Goal: Transaction & Acquisition: Purchase product/service

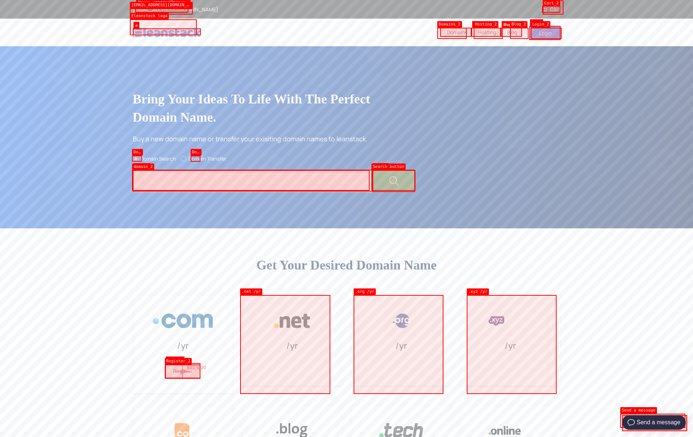
click at [183, 371] on button "Register" at bounding box center [183, 371] width 35 height 16
type input ".com"
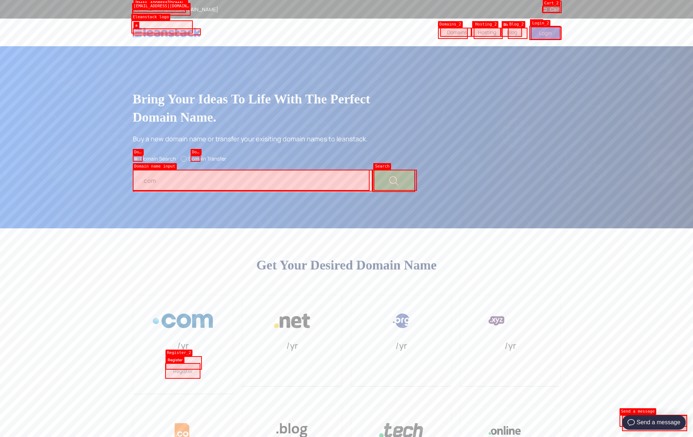
click at [544, 10] on icon at bounding box center [544, 9] width 5 height 5
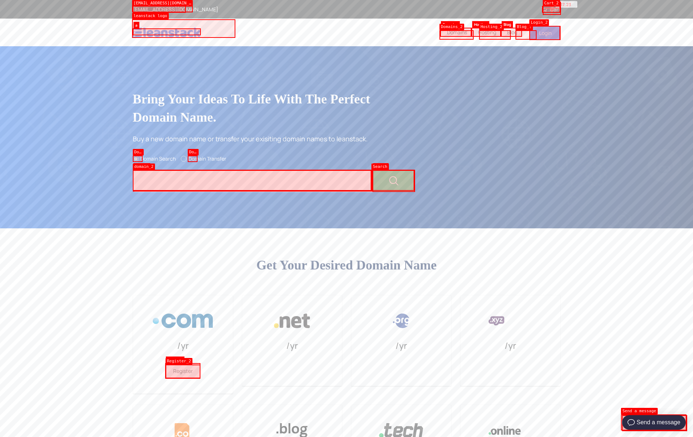
click at [552, 8] on link "Cart" at bounding box center [551, 9] width 19 height 7
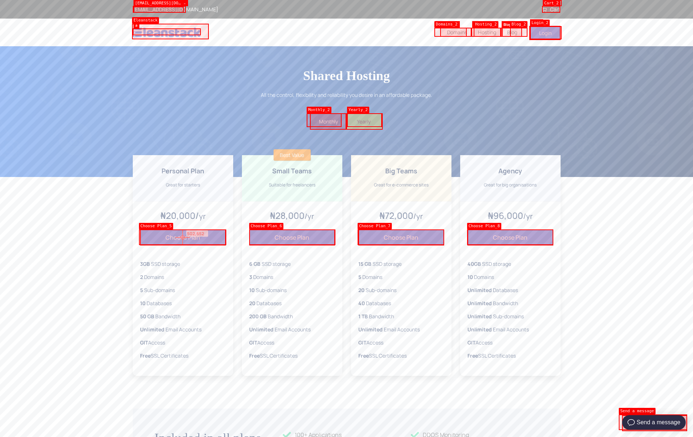
click at [183, 237] on button "Choose Plan" at bounding box center [183, 237] width 86 height 16
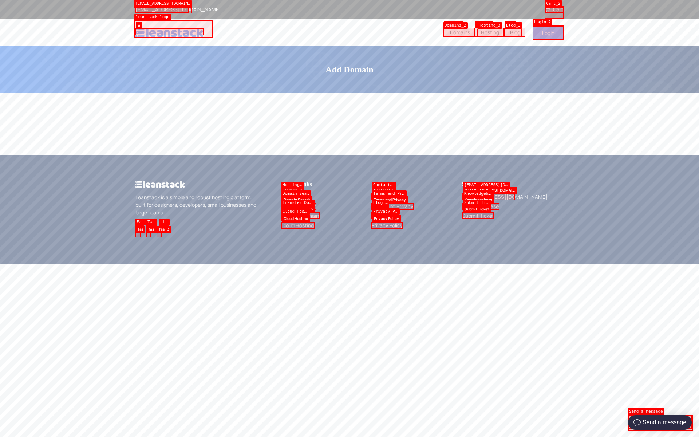
click at [547, 10] on icon at bounding box center [546, 9] width 5 height 5
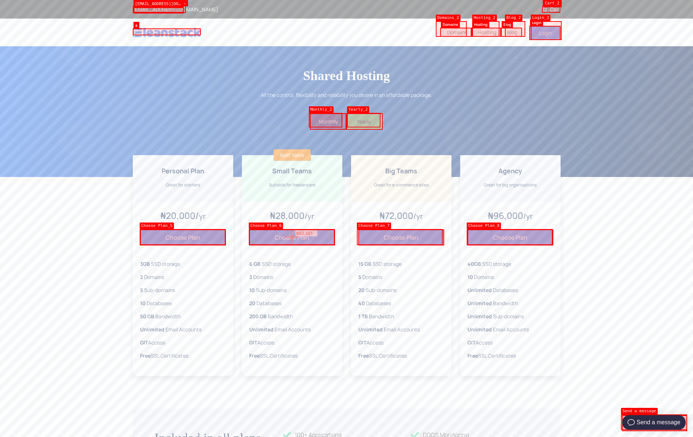
click at [292, 237] on button "Choose Plan" at bounding box center [292, 237] width 86 height 16
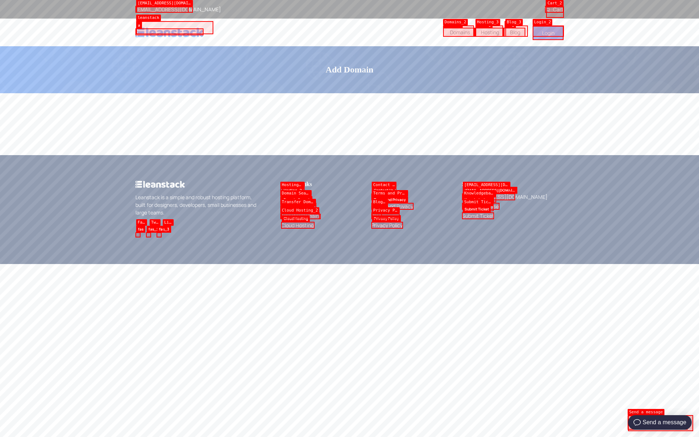
click at [547, 10] on icon at bounding box center [546, 9] width 5 height 5
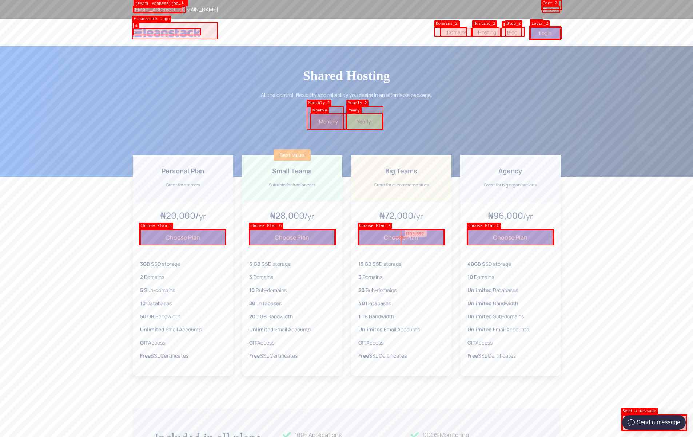
click at [401, 237] on button "Choose Plan" at bounding box center [401, 237] width 86 height 16
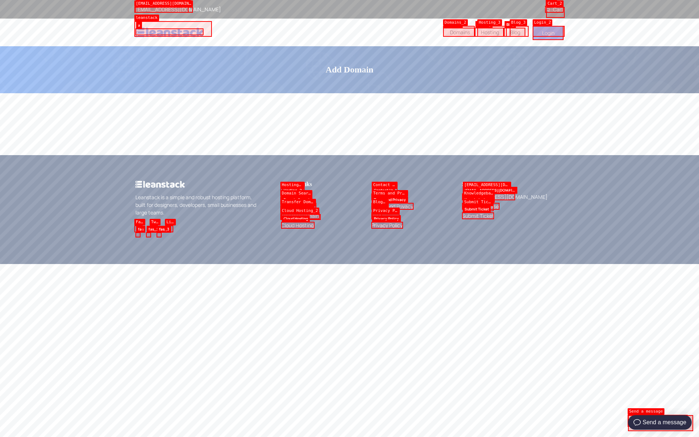
click at [547, 10] on icon at bounding box center [546, 9] width 5 height 5
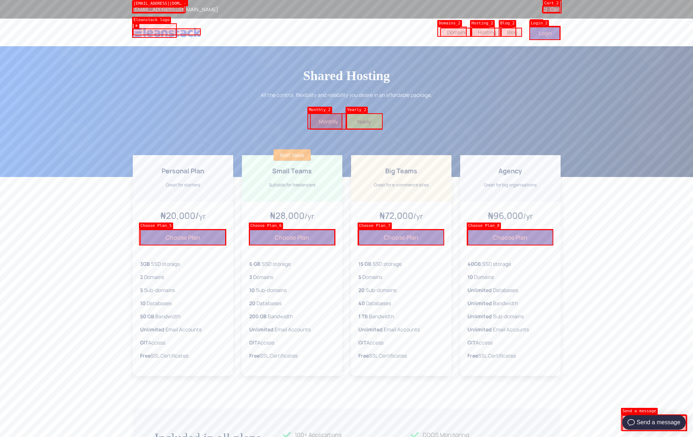
click at [544, 10] on icon at bounding box center [544, 9] width 5 height 5
click at [511, 237] on button "Choose Plan" at bounding box center [511, 237] width 86 height 16
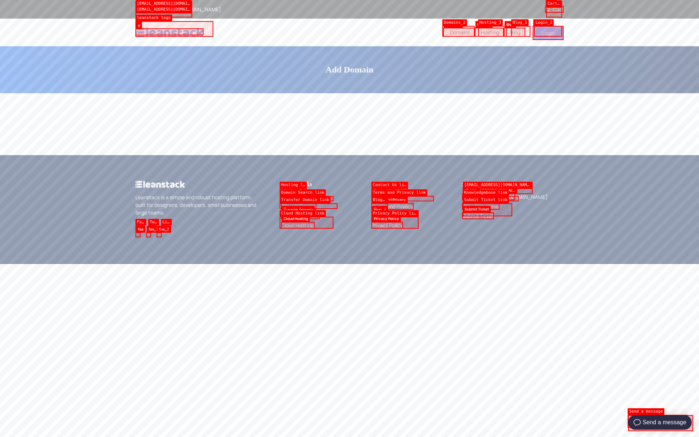
click at [547, 10] on icon at bounding box center [546, 9] width 5 height 5
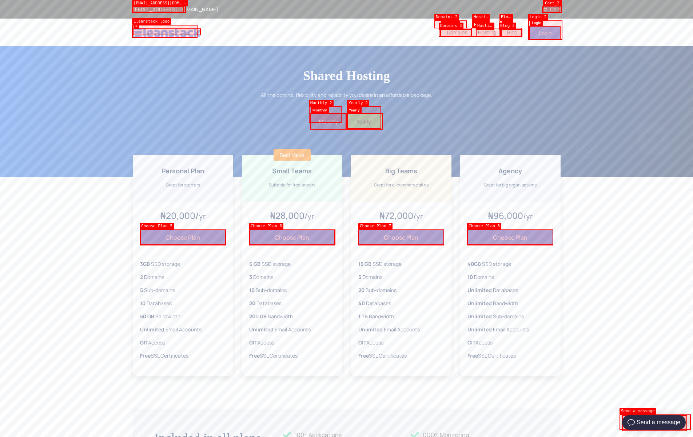
click at [544, 10] on icon at bounding box center [544, 9] width 5 height 5
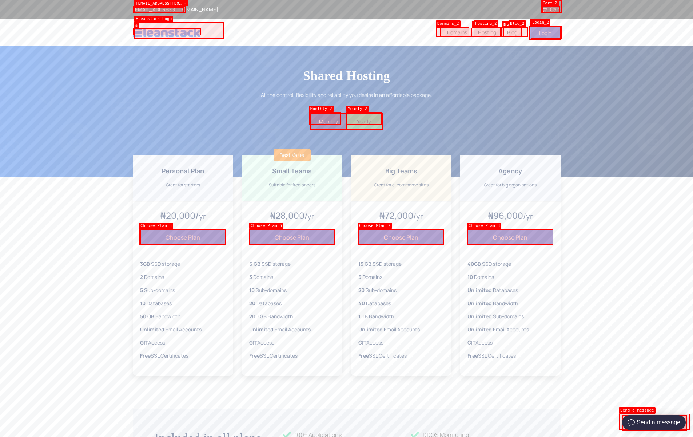
scroll to position [444, 0]
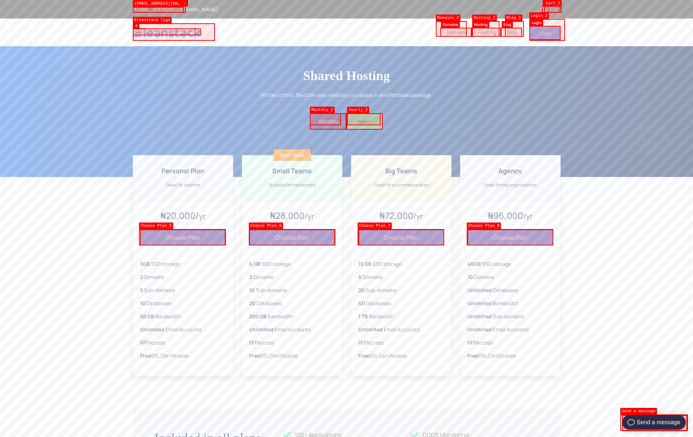
click at [544, 10] on icon at bounding box center [544, 9] width 5 height 5
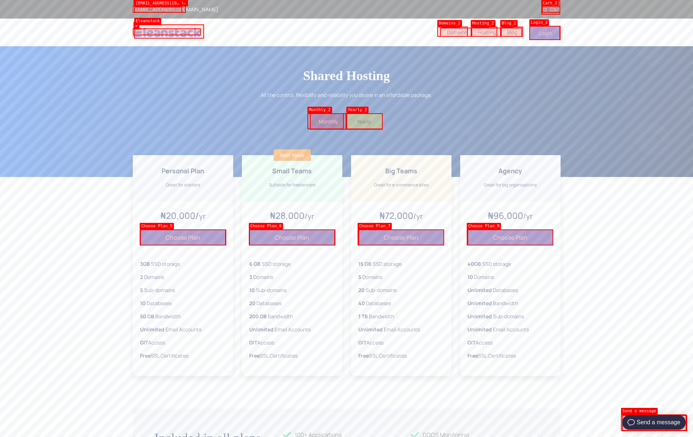
click at [183, 229] on button "Choose Plan" at bounding box center [183, 237] width 86 height 16
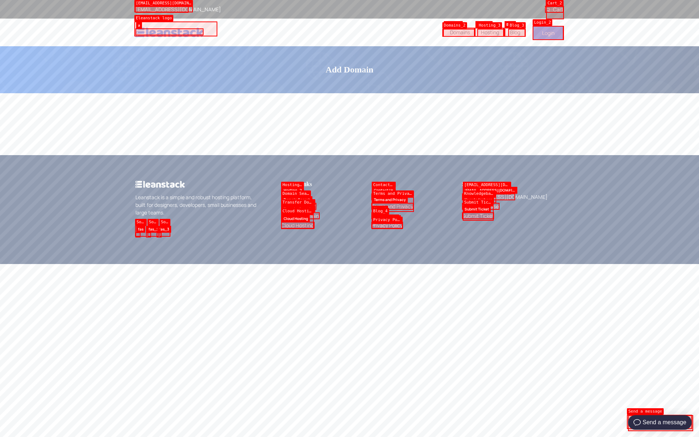
click at [547, 10] on icon at bounding box center [546, 9] width 5 height 5
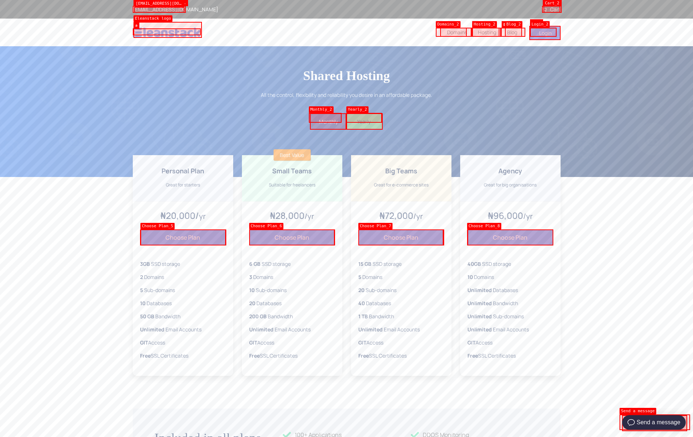
click at [544, 10] on icon at bounding box center [544, 9] width 5 height 5
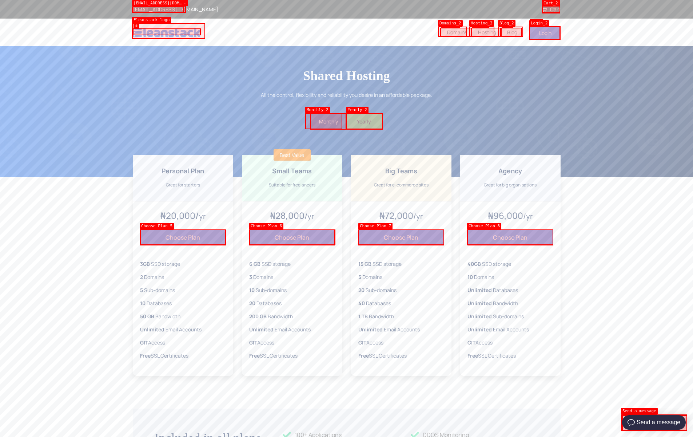
click at [544, 10] on icon at bounding box center [544, 9] width 5 height 5
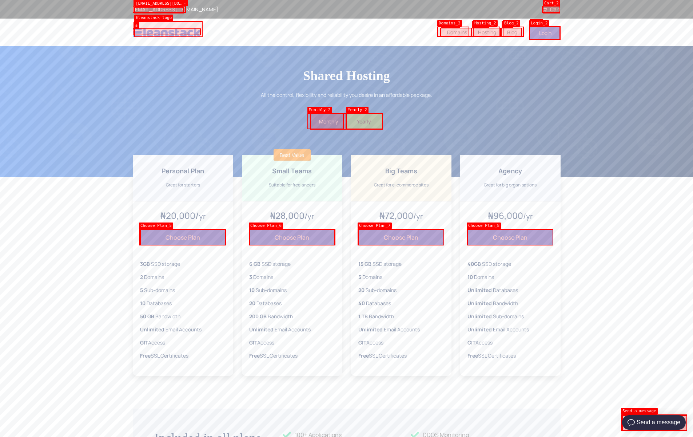
click at [544, 10] on icon at bounding box center [544, 9] width 5 height 5
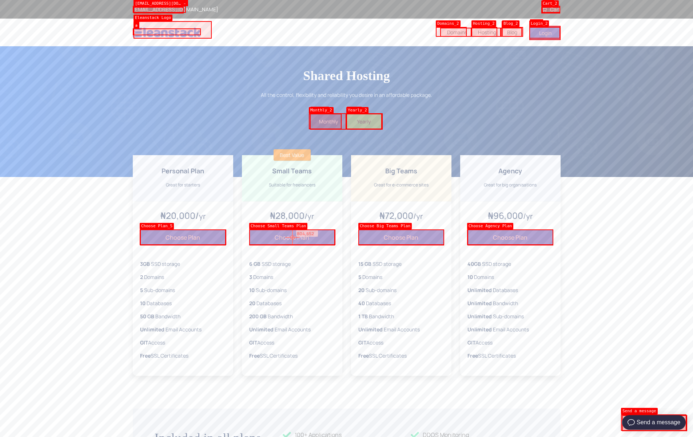
click at [293, 237] on button "Choose Plan" at bounding box center [292, 237] width 86 height 16
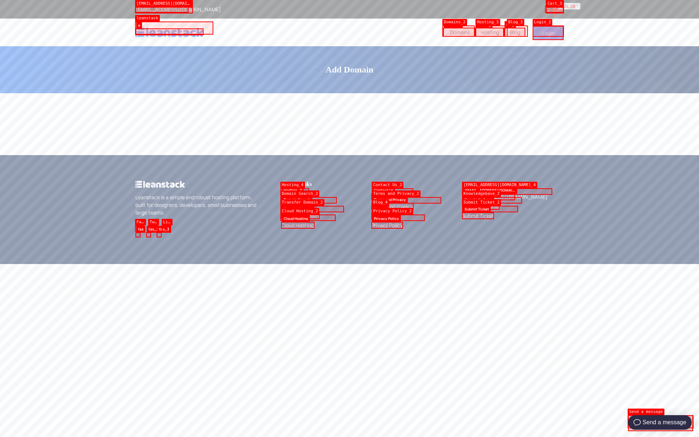
click at [555, 10] on link "Cart" at bounding box center [553, 9] width 19 height 7
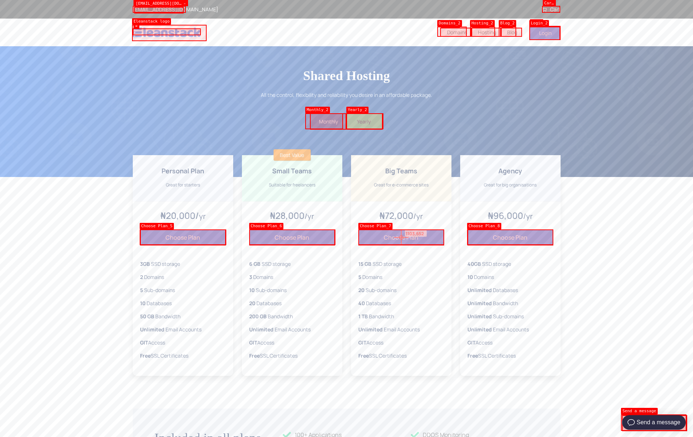
click at [401, 237] on button "Choose Plan" at bounding box center [401, 237] width 86 height 16
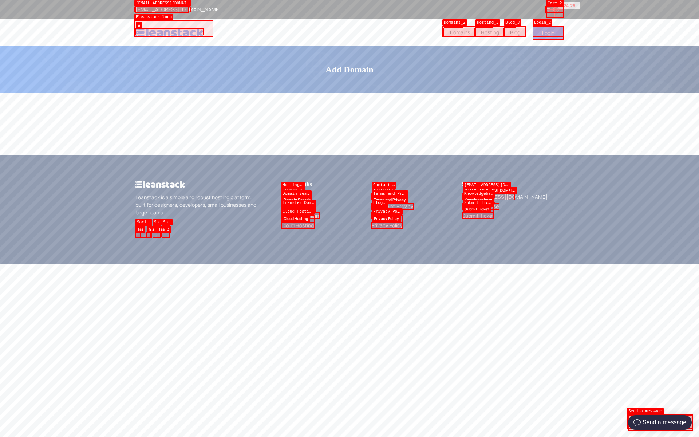
click at [555, 9] on link "Cart" at bounding box center [553, 9] width 19 height 7
